Goal: Use online tool/utility: Utilize a website feature to perform a specific function

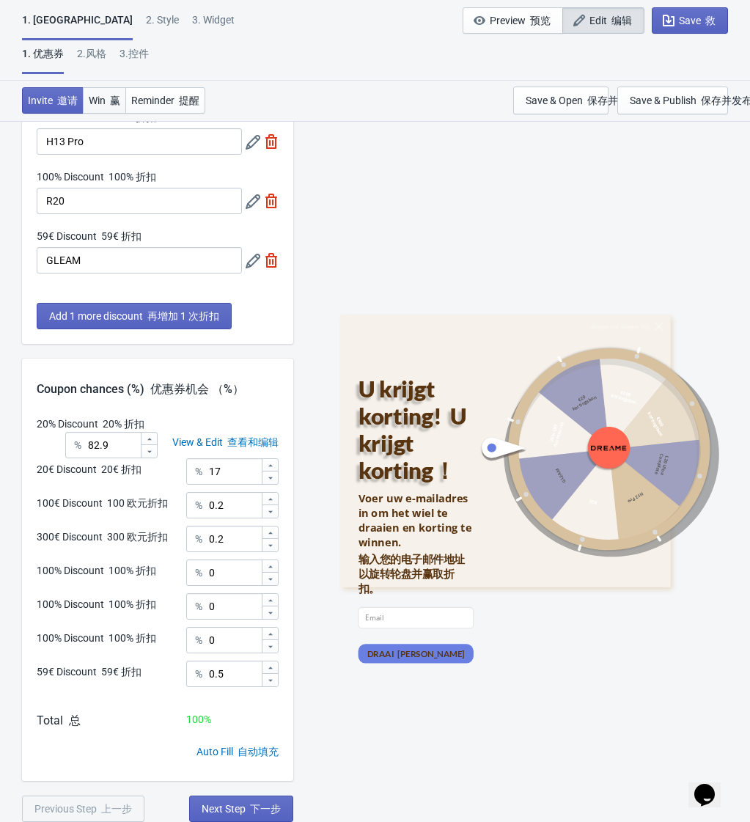
click at [106, 99] on span "Win 赢" at bounding box center [105, 101] width 32 height 12
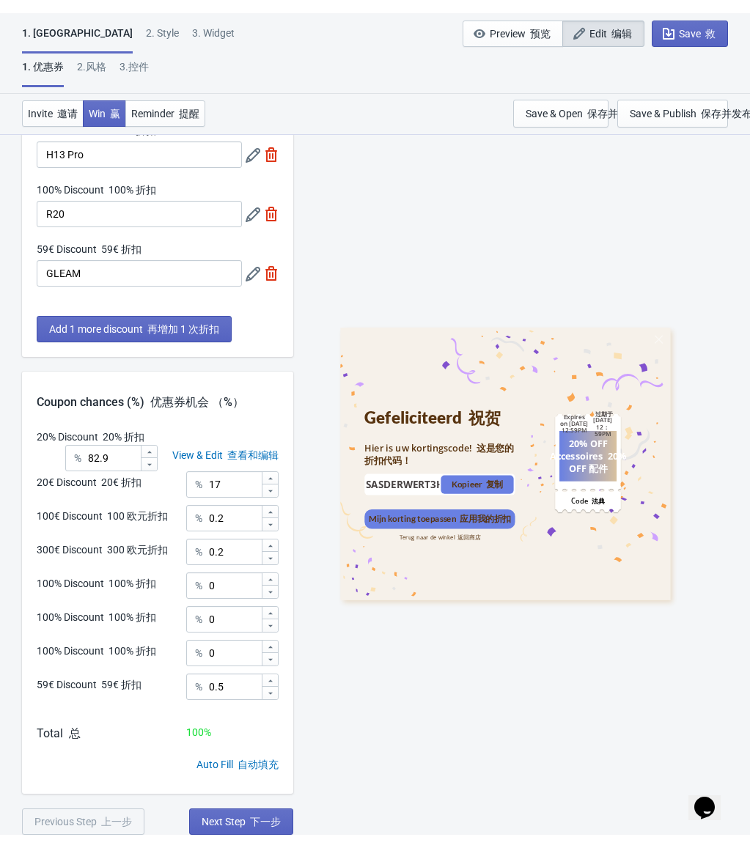
scroll to position [306, 0]
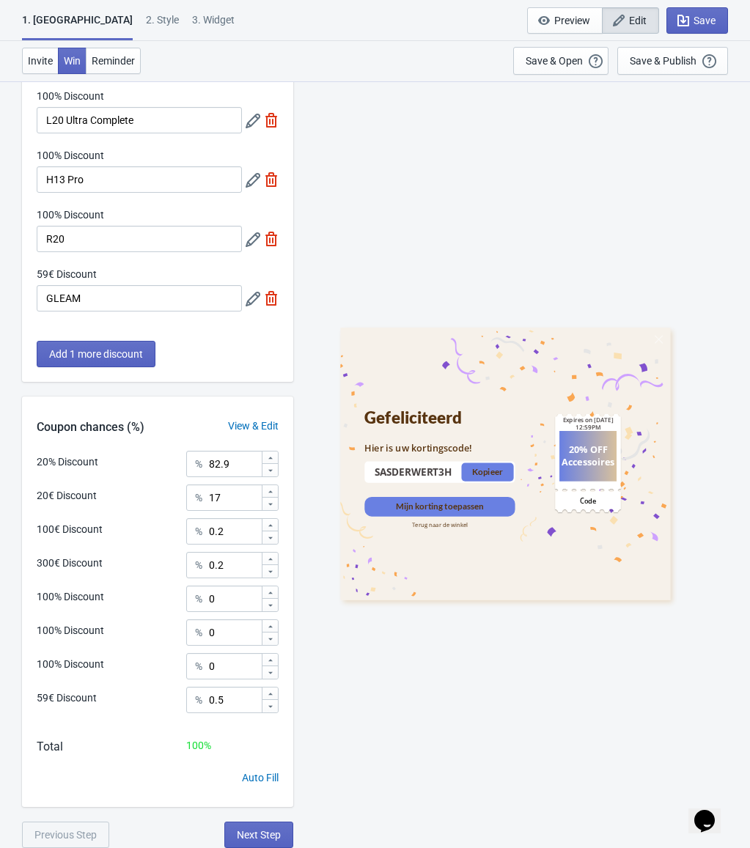
click at [393, 384] on icon at bounding box center [505, 464] width 330 height 273
click at [575, 419] on div "Expires on [DATE] 12:59PM" at bounding box center [587, 423] width 57 height 15
click at [575, 421] on div "Expires on [DATE] 12:59PM" at bounding box center [587, 423] width 57 height 15
click at [597, 446] on div "20% OFF Accessoires" at bounding box center [587, 456] width 53 height 25
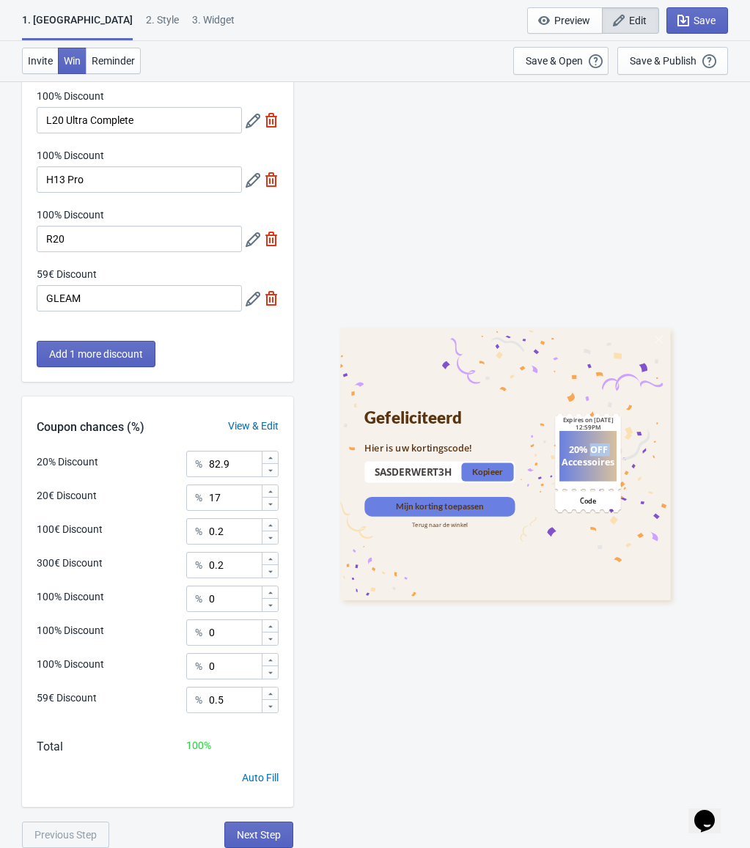
click at [597, 446] on div "20% OFF Accessoires" at bounding box center [587, 456] width 53 height 25
click at [591, 456] on div "20% OFF Accessoires" at bounding box center [587, 456] width 53 height 25
click at [588, 457] on div "20% OFF Accessoires" at bounding box center [587, 456] width 53 height 25
click at [34, 55] on span "Invite" at bounding box center [40, 61] width 25 height 12
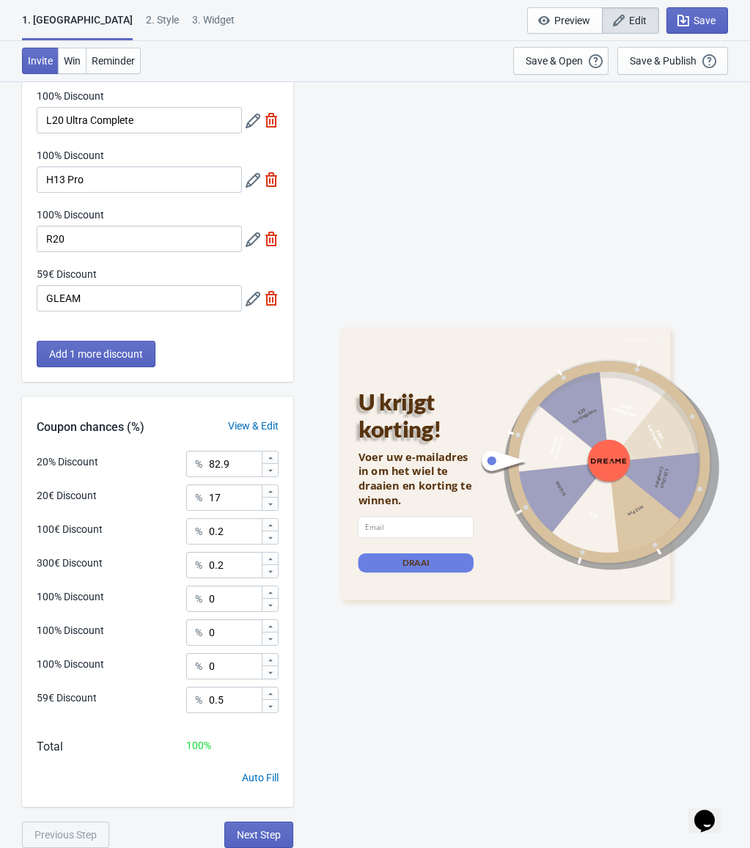
click at [586, 408] on div at bounding box center [591, 462] width 225 height 225
click at [146, 24] on div "2 . Style" at bounding box center [162, 25] width 33 height 26
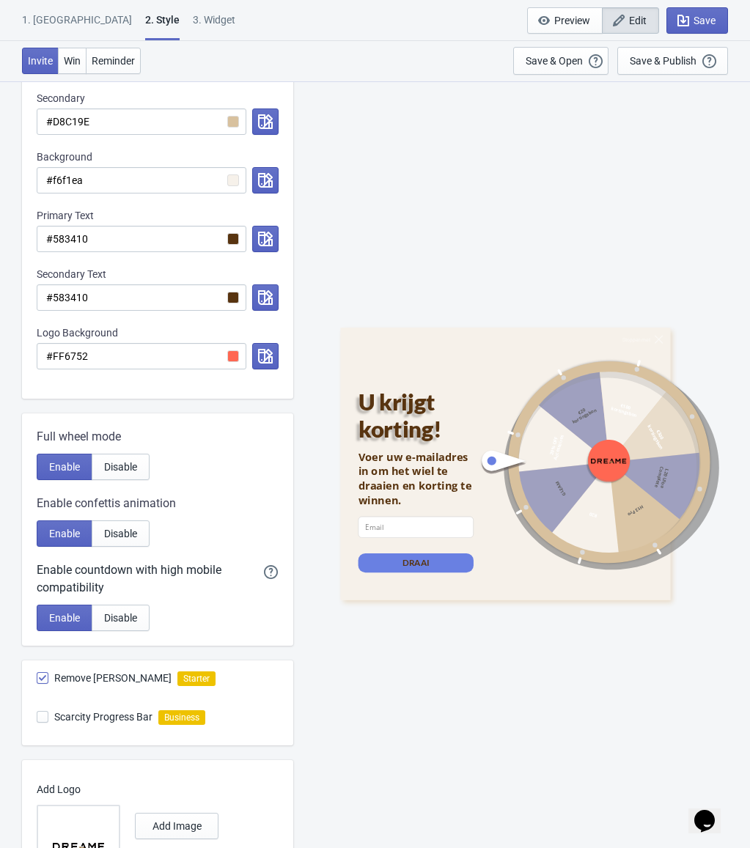
scroll to position [0, 0]
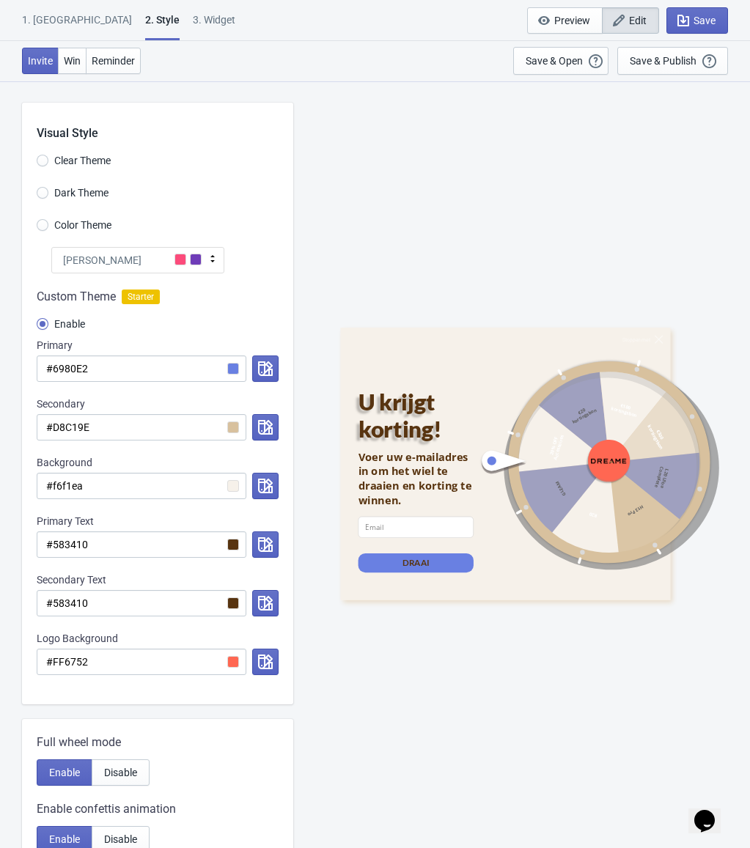
click at [62, 77] on div "Invite Win Reminder Save & Open Open a Widget Preview of your site so that you …" at bounding box center [375, 61] width 750 height 40
click at [65, 70] on button "Win" at bounding box center [72, 61] width 29 height 26
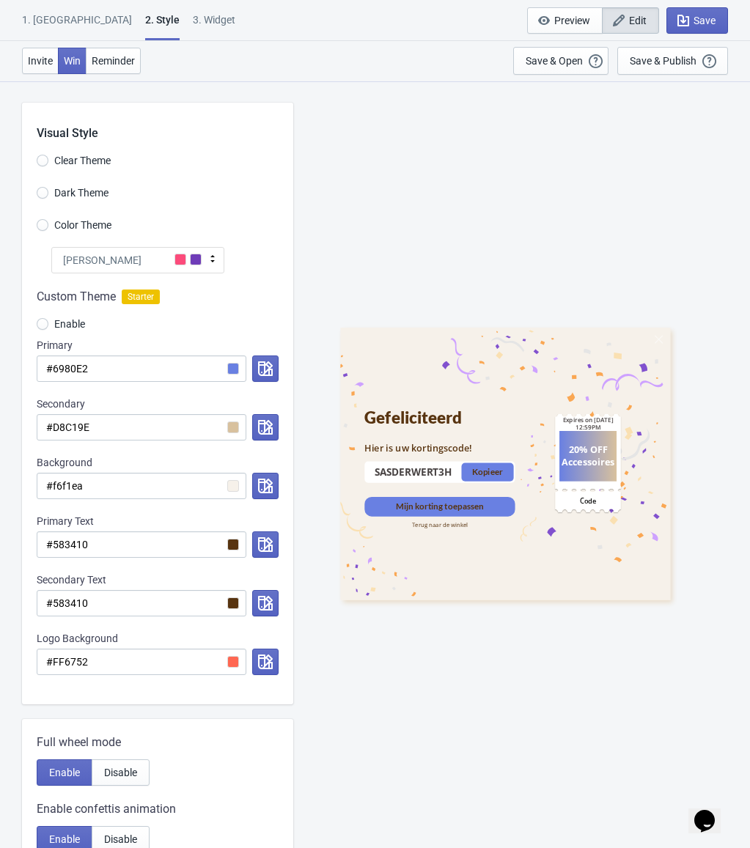
click at [557, 406] on div "20% OFF Accessoires Expires on [DATE] 12:59PM Code" at bounding box center [587, 464] width 144 height 257
click at [178, 262] on span at bounding box center [180, 260] width 12 height 12
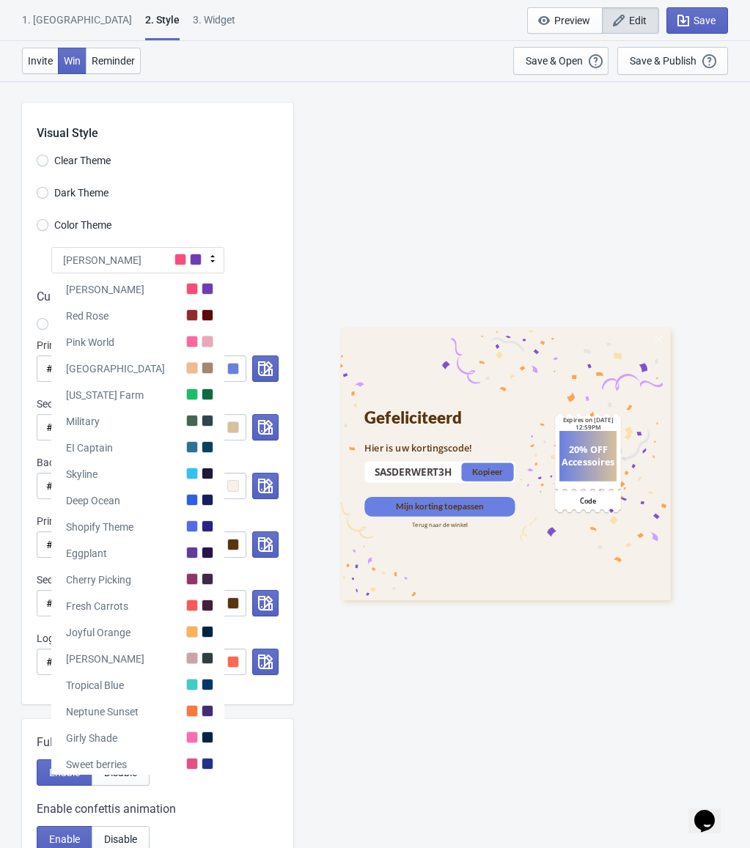
click at [284, 281] on div "Custom Theme Starter Enable Primary #6980E2 Secondary #D8C19E Background #f6f1e…" at bounding box center [157, 488] width 271 height 431
click at [266, 293] on div "Custom Theme Starter" at bounding box center [158, 297] width 242 height 18
click at [265, 369] on icon "button" at bounding box center [265, 368] width 15 height 15
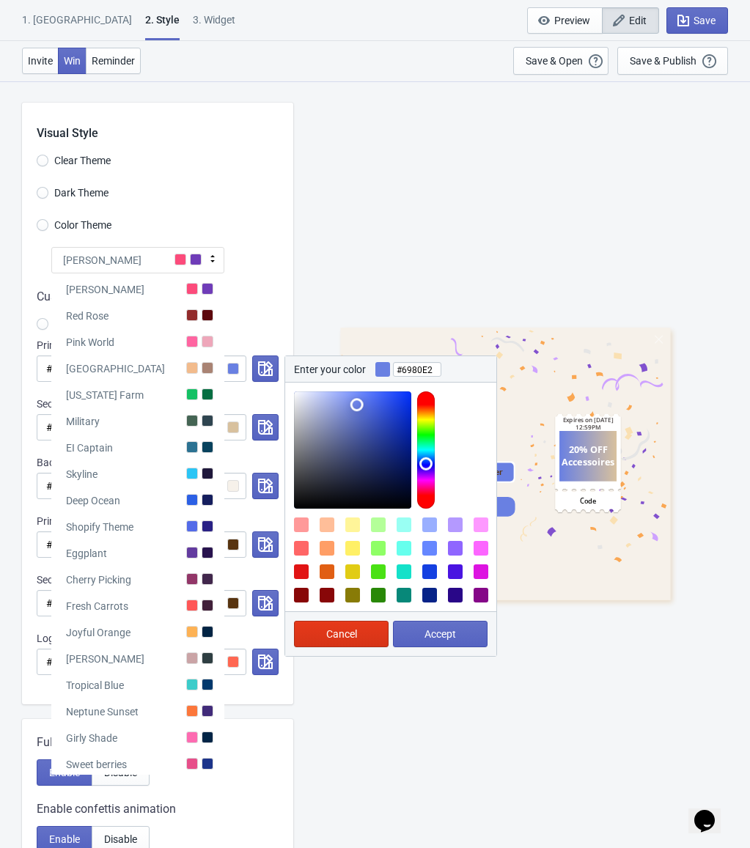
click at [270, 322] on div "Enable" at bounding box center [158, 326] width 242 height 24
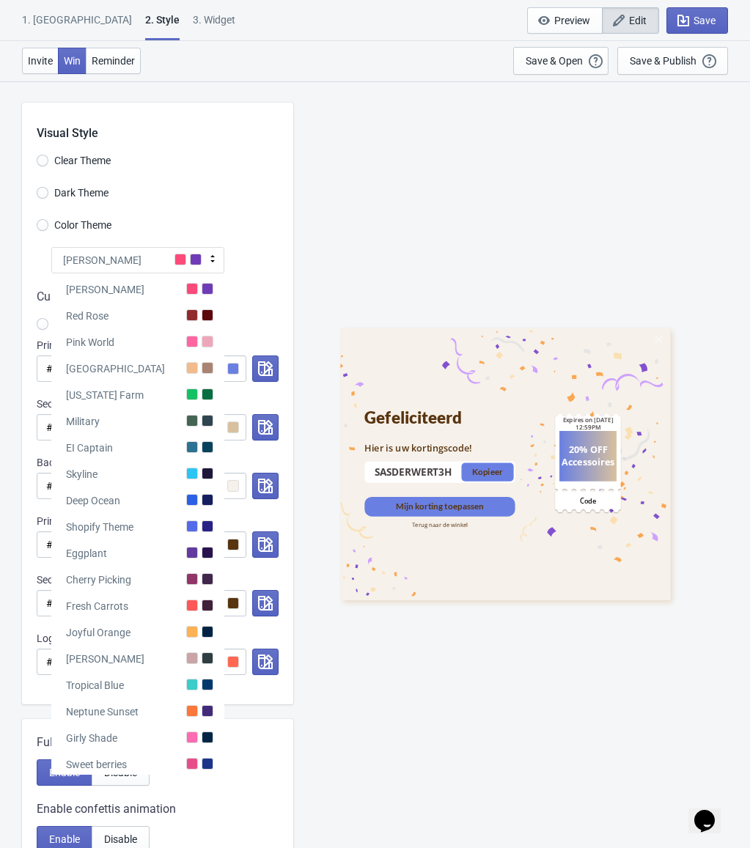
click at [177, 257] on span at bounding box center [180, 260] width 12 height 12
radio input "true"
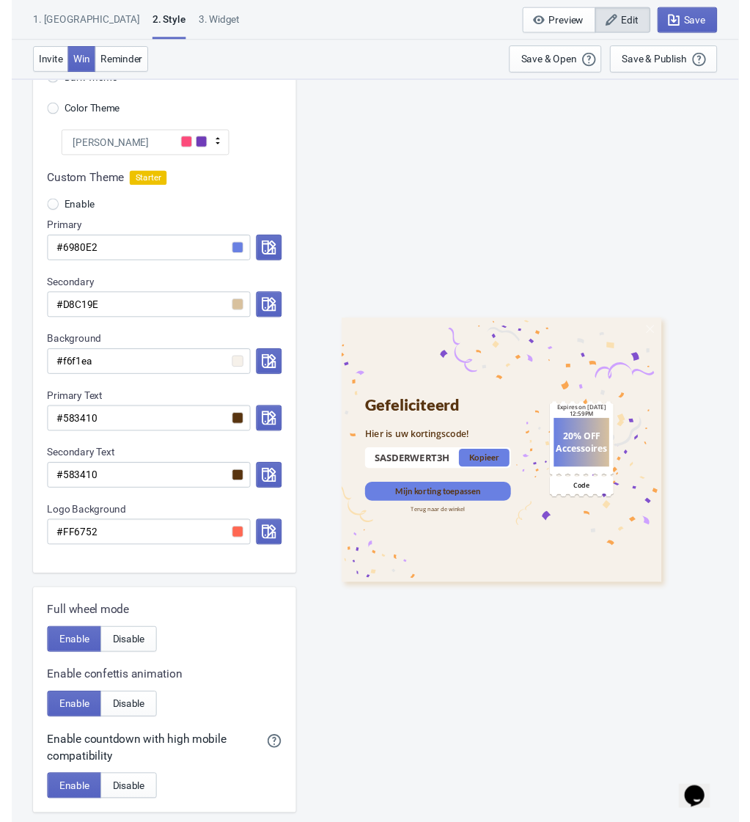
scroll to position [73, 0]
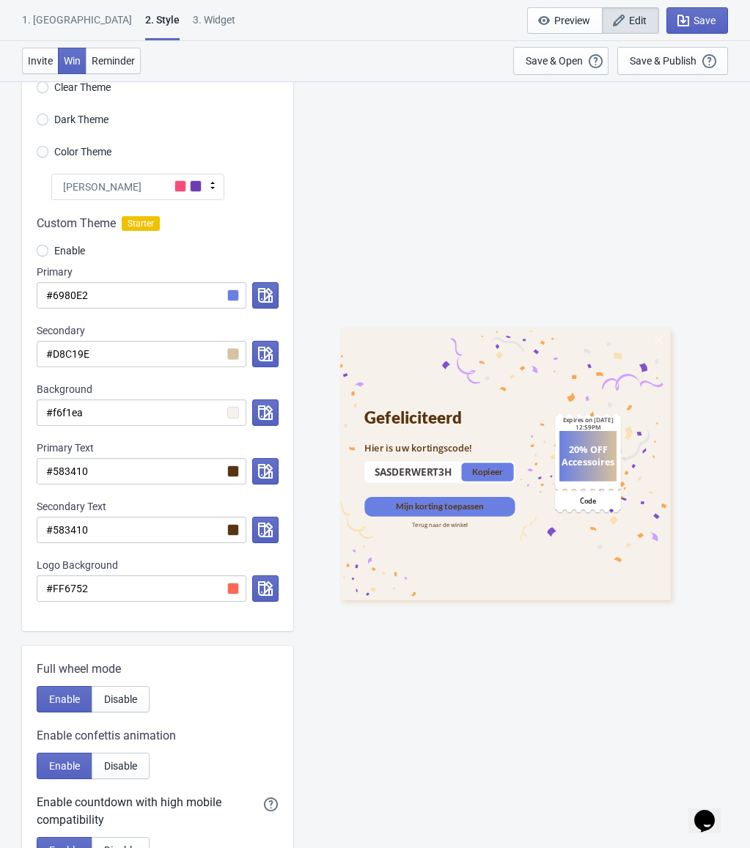
click at [420, 418] on div "Gefeliciteerd" at bounding box center [439, 418] width 150 height 20
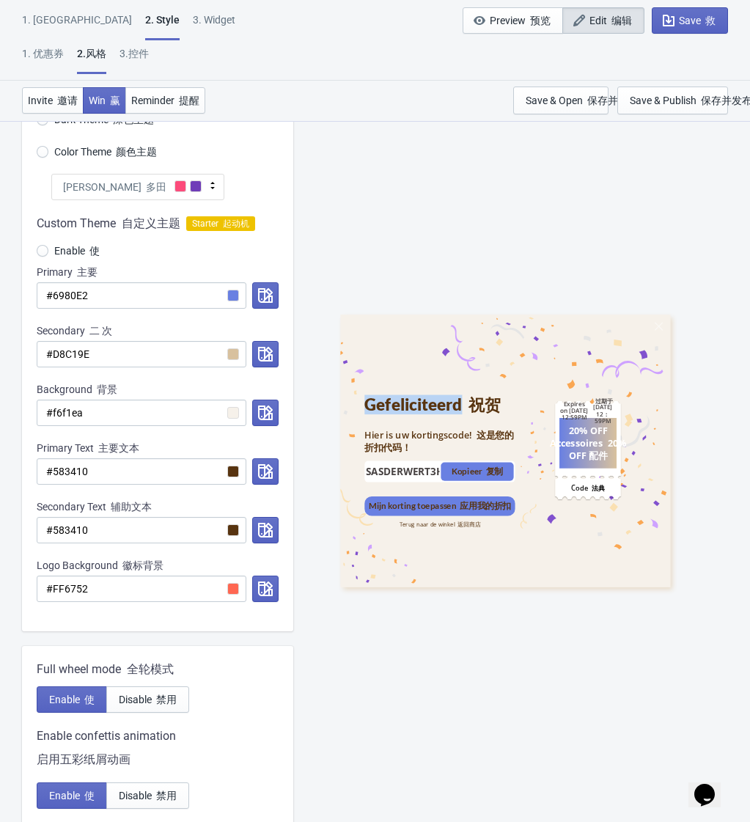
click at [473, 474] on div "Kopieer 复制" at bounding box center [476, 471] width 51 height 18
copy div "Gefeliciteerd"
click at [473, 474] on div "SASDERWERT3H Gekopieerd 复制 Kopieer 复制" at bounding box center [439, 471] width 150 height 21
click at [473, 473] on div "SASDERWERT3H Gekopieerd 复制 Kopieer 复制" at bounding box center [439, 471] width 150 height 21
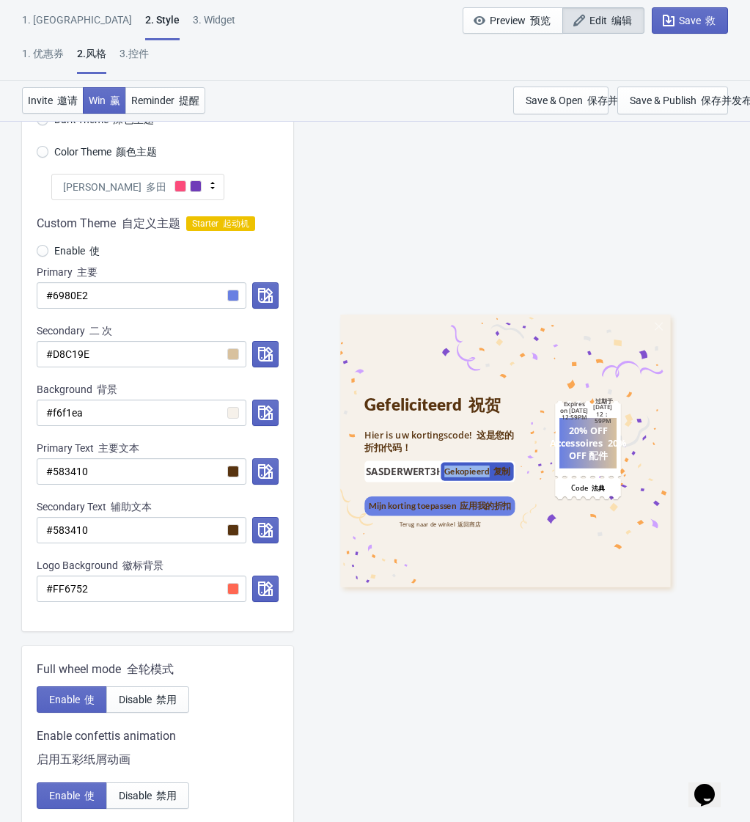
click at [473, 473] on div "SASDERWERT3H Gekopieerd 复制 Kopieer 复制" at bounding box center [439, 471] width 150 height 21
click at [467, 475] on div "SASDERWERT3H Gekopieerd 复制 Kopieer 复制" at bounding box center [439, 471] width 150 height 21
click at [576, 528] on div "20% OFF Accessoires 20% OFF 配件 Expires on [DATE] 12:59PM 过期于 [DATE] 12：59PM Cod…" at bounding box center [587, 450] width 144 height 257
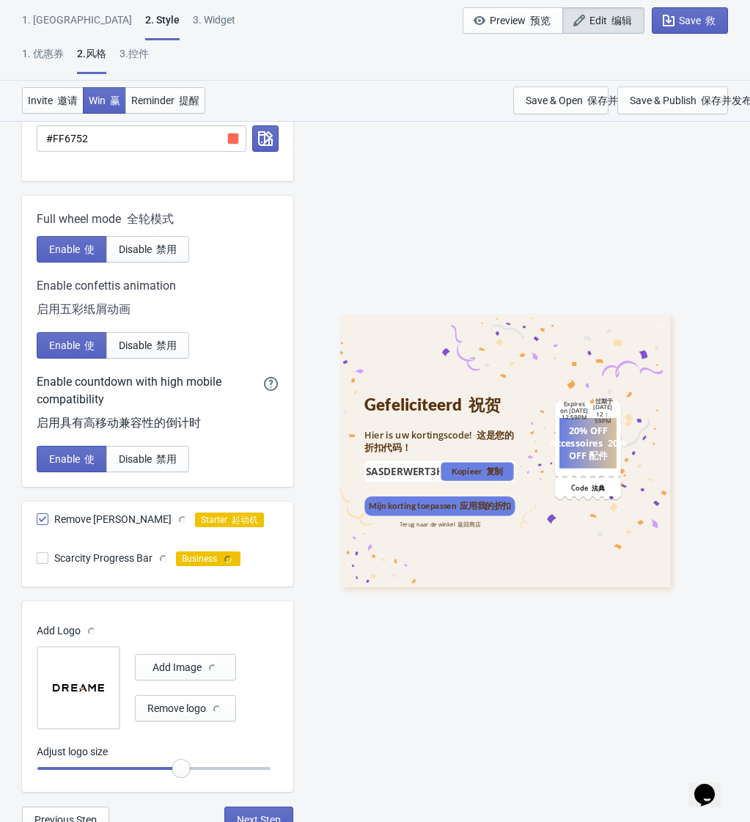
scroll to position [534, 0]
